Goal: Find specific page/section: Find specific page/section

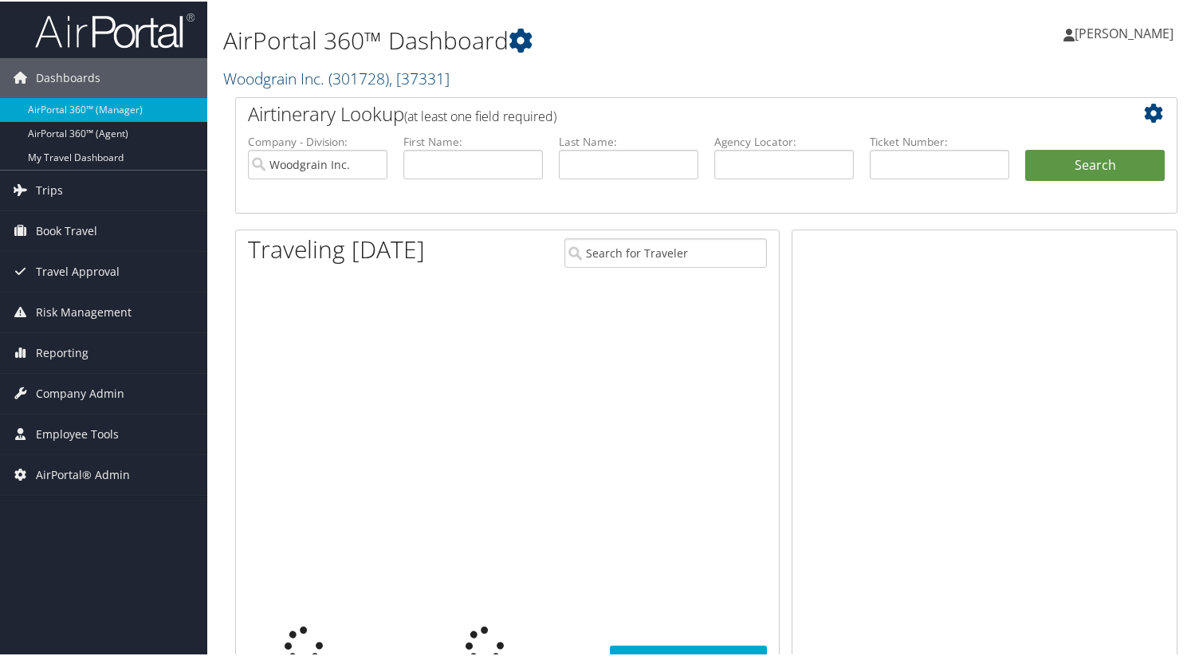
click at [369, 75] on span "( 301728 )" at bounding box center [358, 77] width 61 height 22
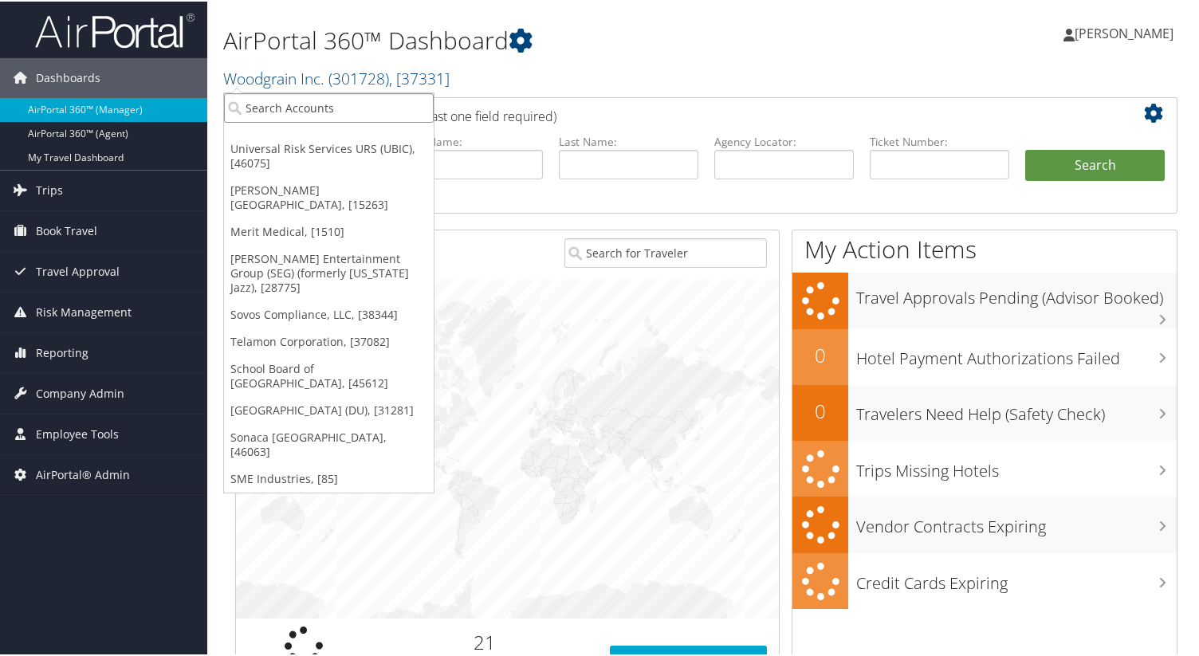
click at [357, 103] on input "search" at bounding box center [329, 106] width 210 height 29
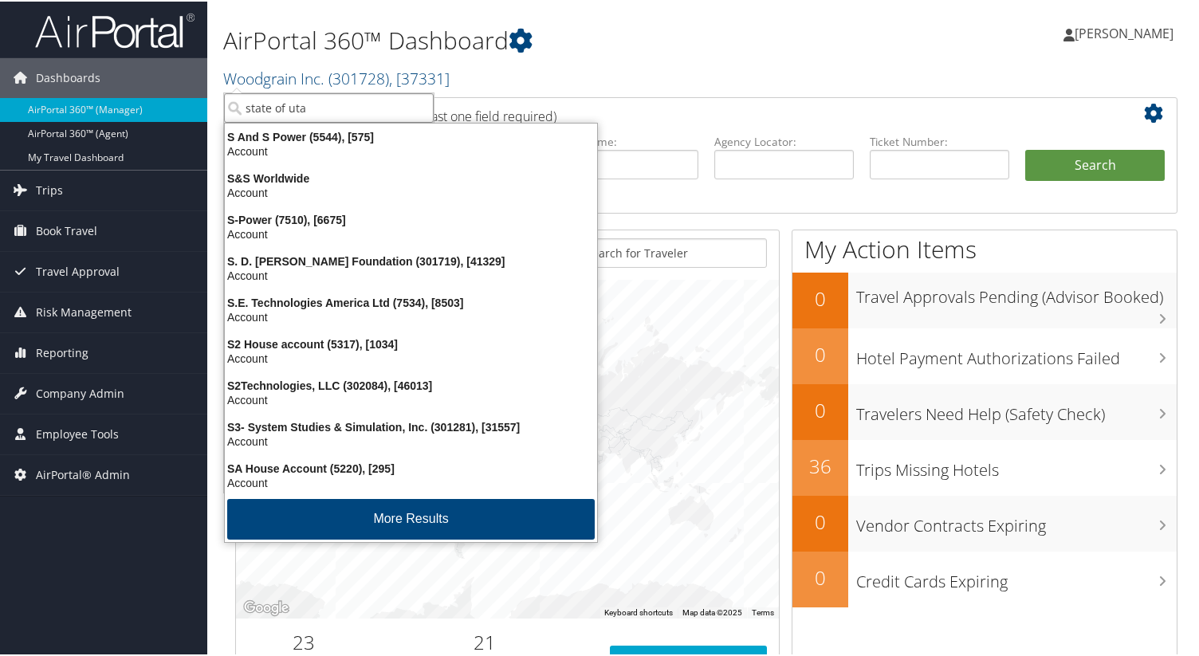
type input "state of [US_STATE]"
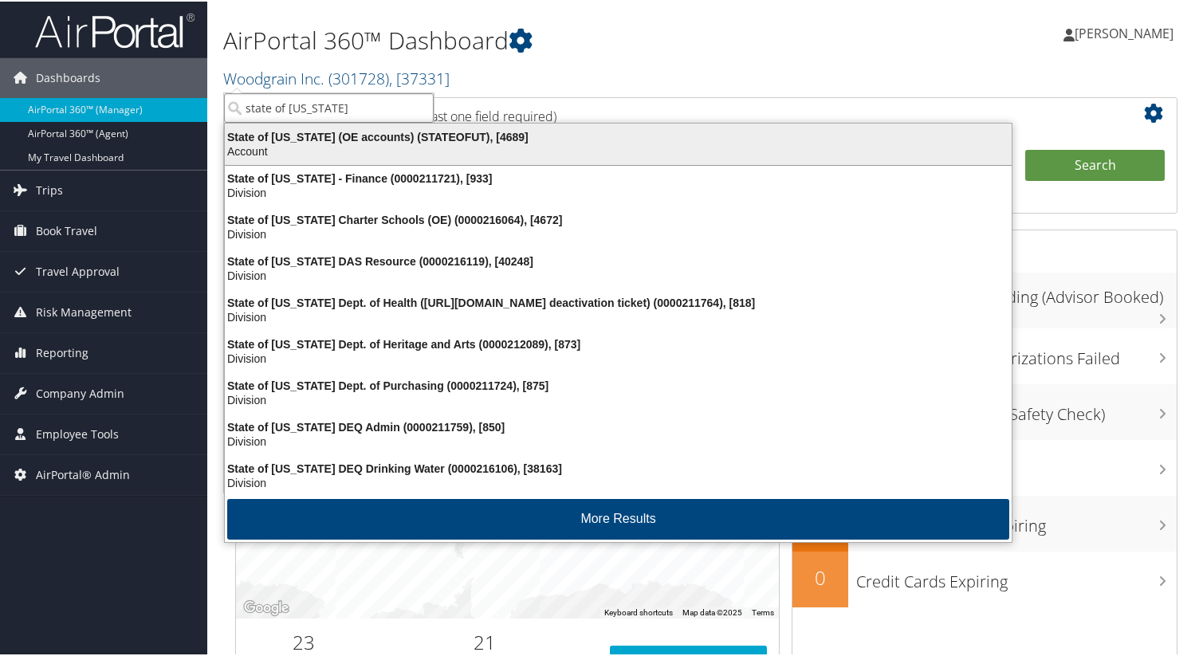
click at [359, 131] on div "State of [US_STATE] (OE accounts) (STATEOFUT), [4689]" at bounding box center [618, 135] width 806 height 14
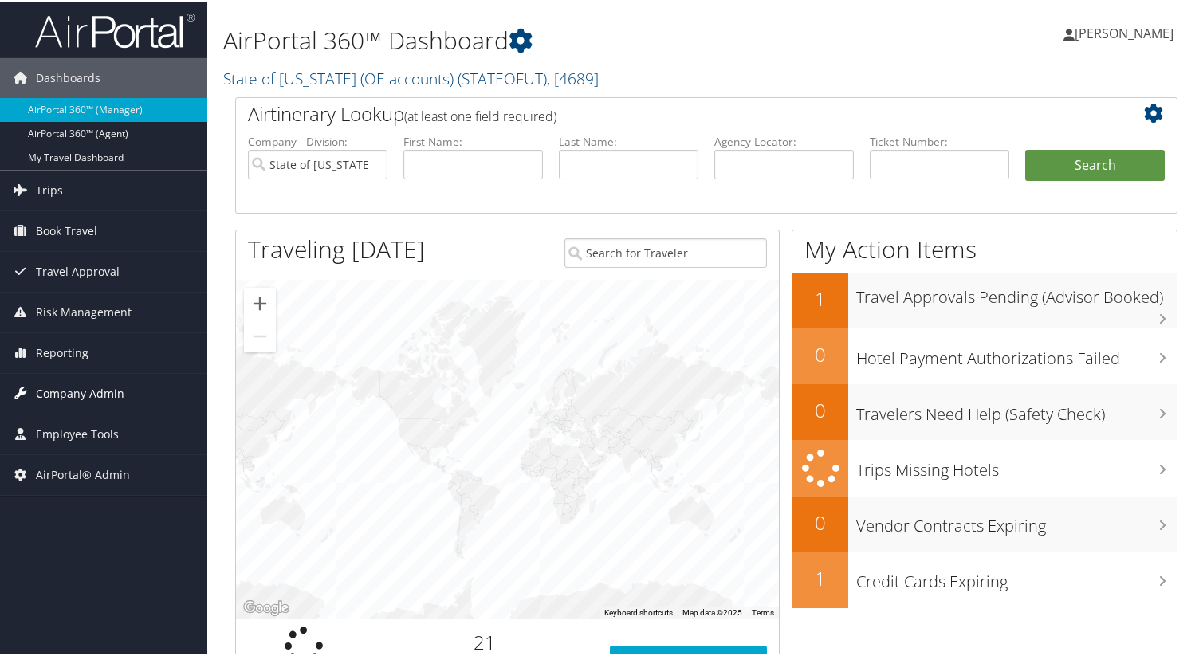
click at [100, 397] on span "Company Admin" at bounding box center [80, 392] width 88 height 40
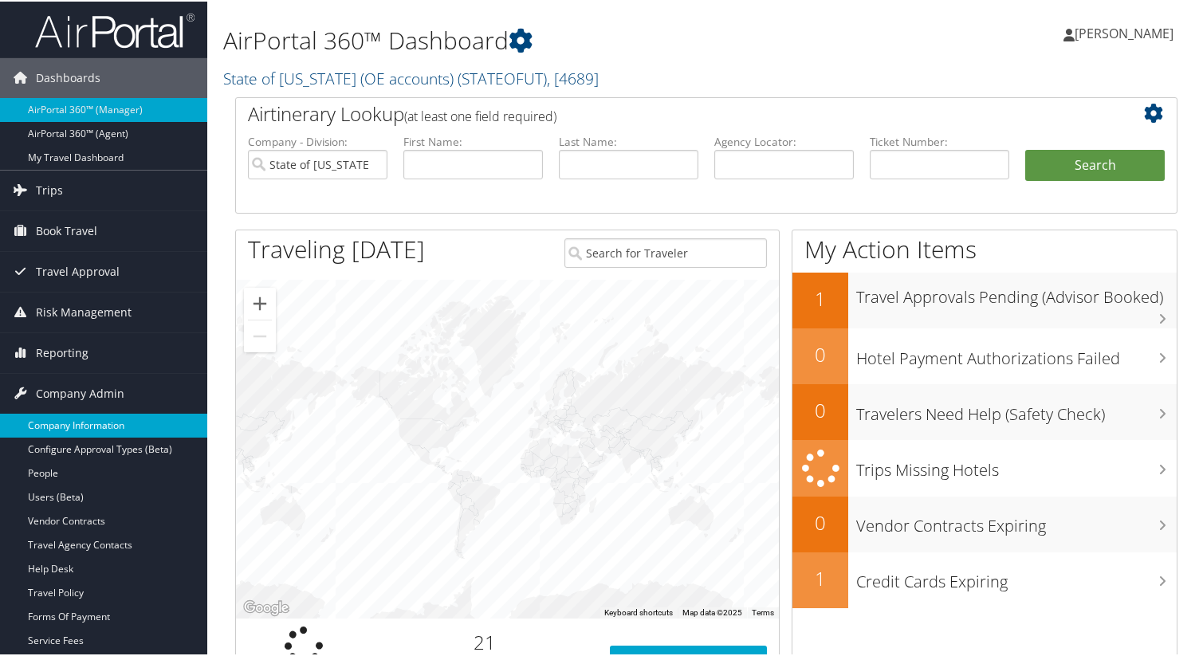
click at [100, 425] on link "Company Information" at bounding box center [103, 424] width 207 height 24
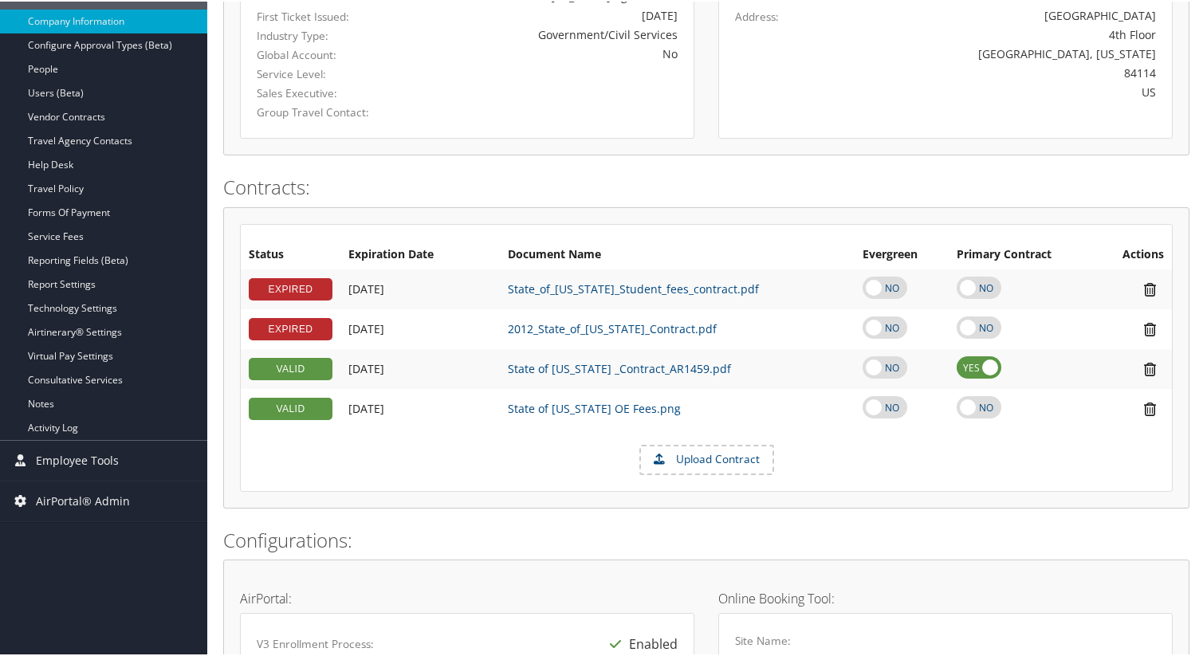
scroll to position [366, 0]
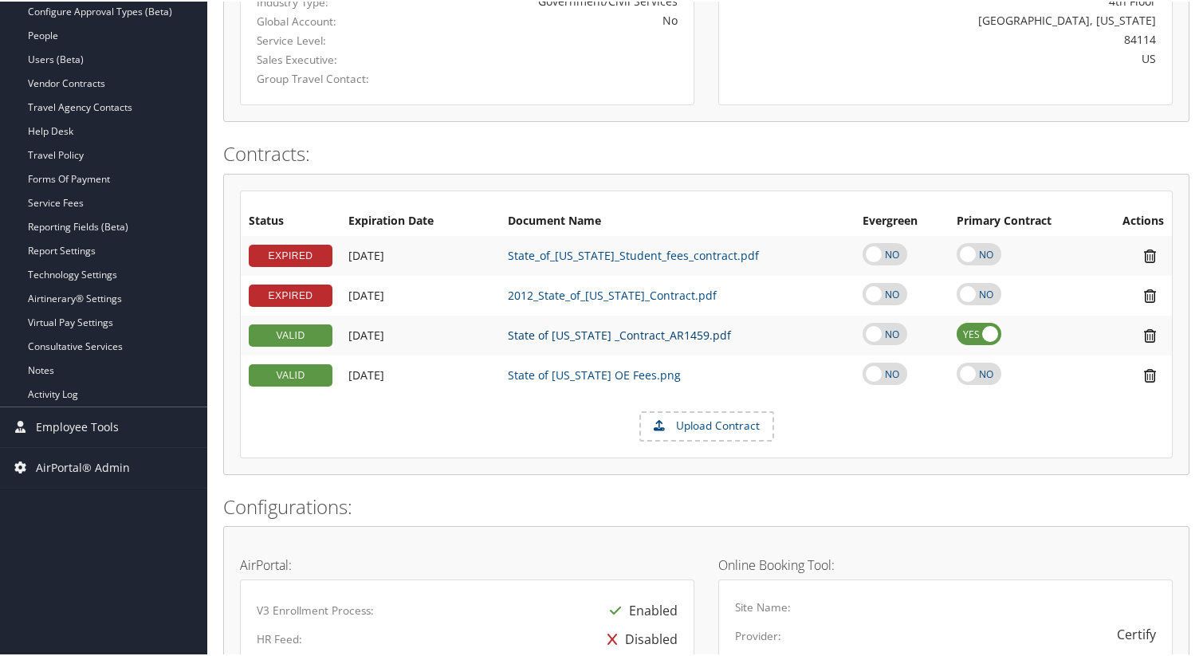
click at [629, 332] on link "State of Utah _Contract_AR1459.pdf" at bounding box center [619, 333] width 223 height 15
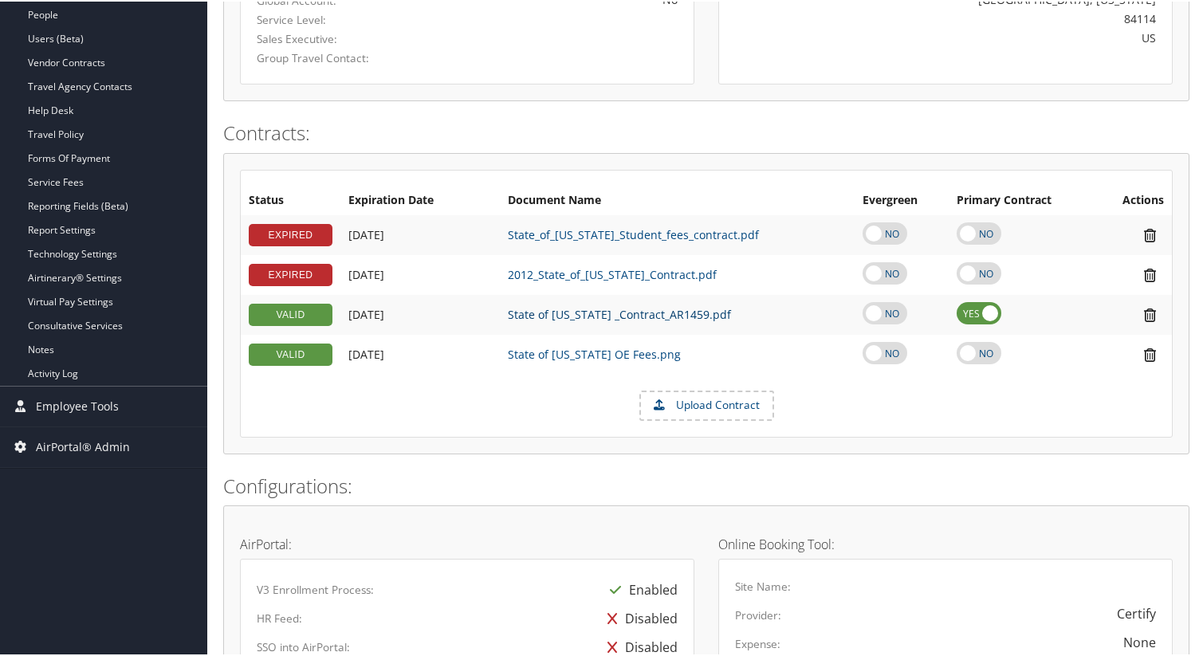
scroll to position [391, 0]
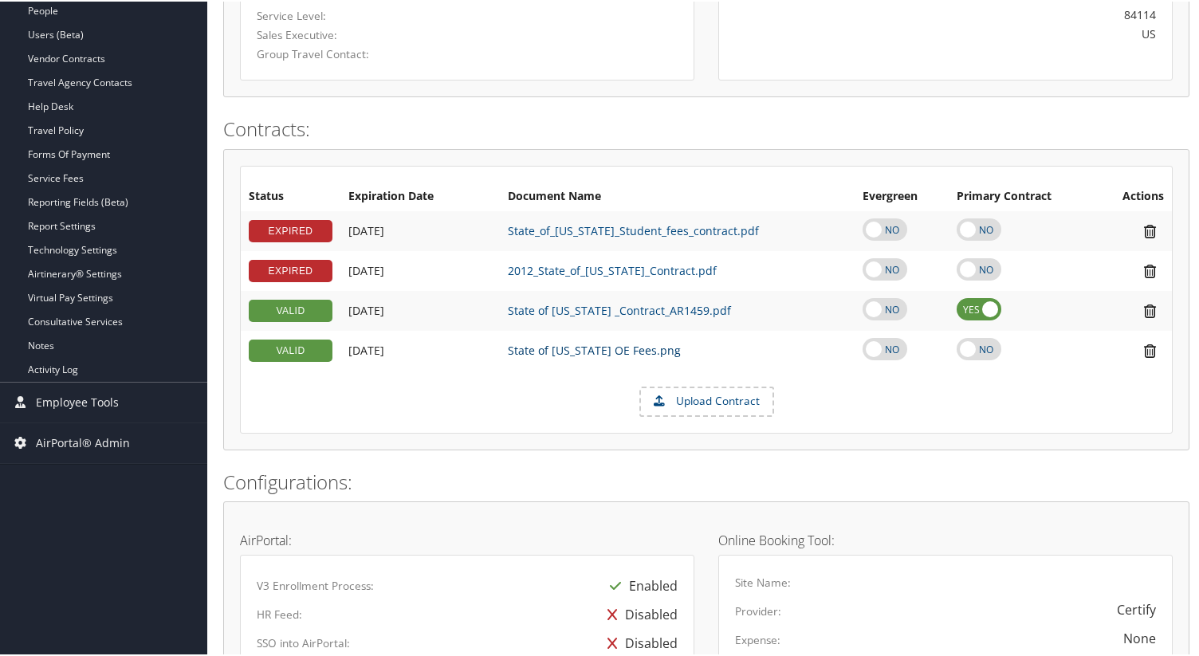
click at [559, 345] on link "State of Utah OE Fees.png" at bounding box center [594, 348] width 173 height 15
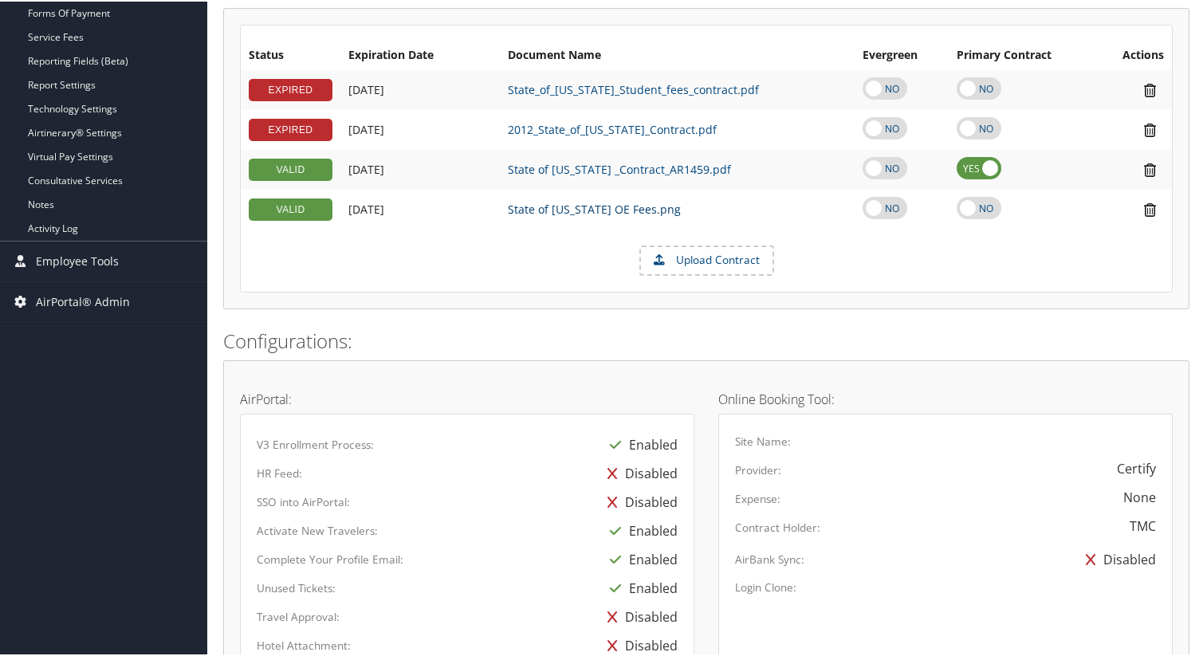
scroll to position [533, 0]
